Goal: Navigation & Orientation: Go to known website

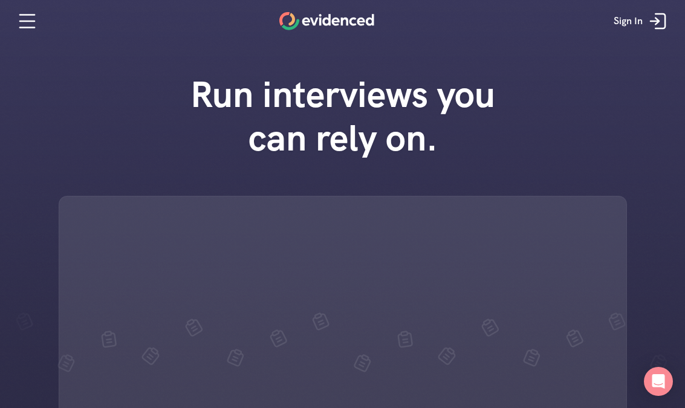
click at [590, 215] on div at bounding box center [343, 379] width 568 height 367
click at [591, 222] on div at bounding box center [343, 379] width 568 height 367
click at [581, 217] on div at bounding box center [343, 379] width 568 height 367
click at [589, 212] on div at bounding box center [343, 379] width 568 height 367
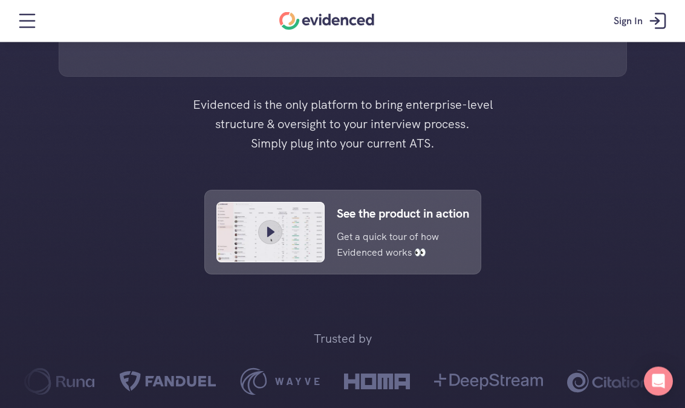
scroll to position [515, 0]
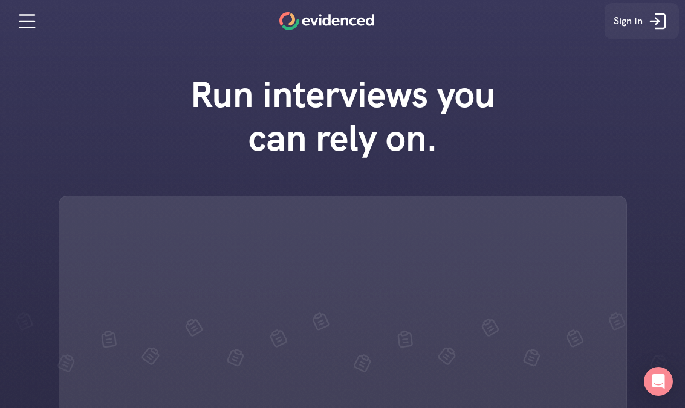
click at [646, 18] on icon at bounding box center [658, 21] width 24 height 24
click at [647, 5] on link "Sign In" at bounding box center [641, 21] width 74 height 36
